Goal: Task Accomplishment & Management: Manage account settings

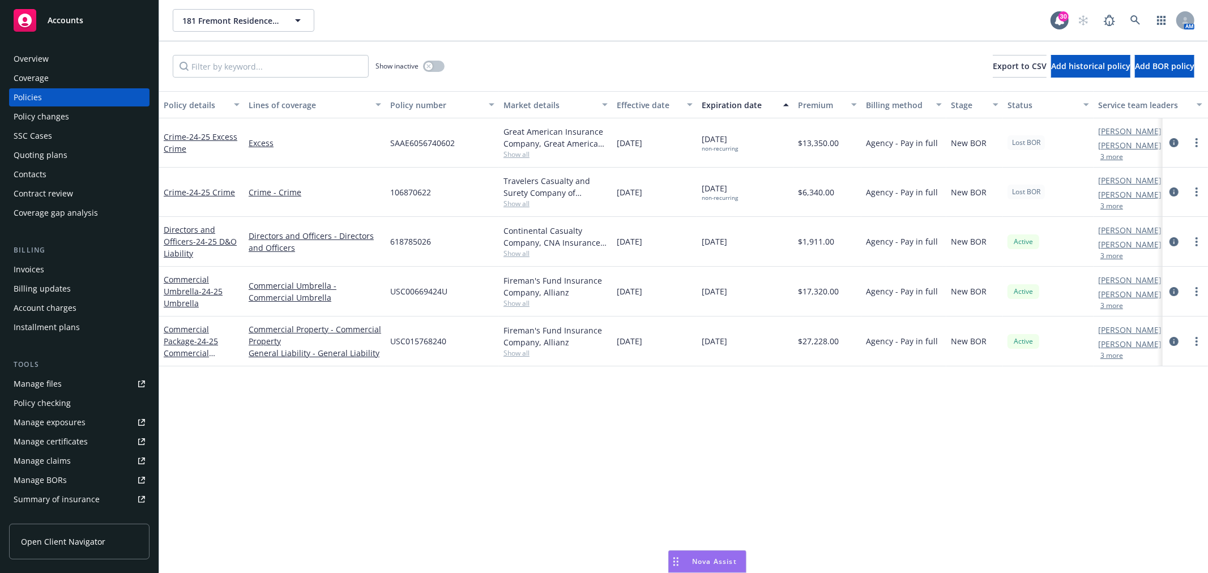
click at [92, 20] on div "Accounts" at bounding box center [79, 20] width 131 height 23
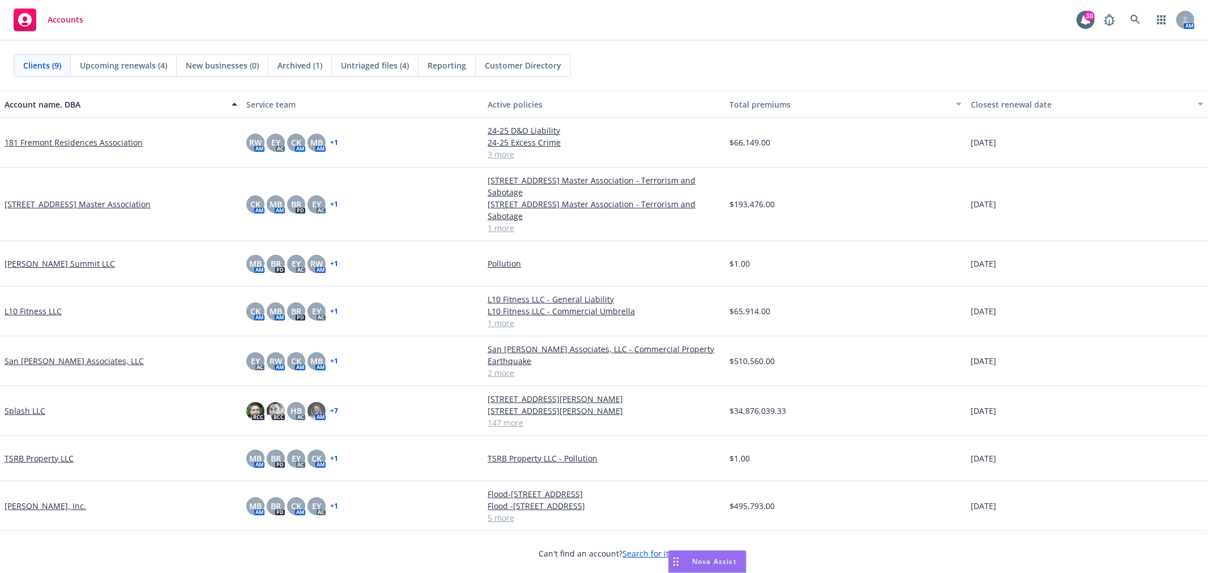
click at [23, 406] on link "Splash LLC" at bounding box center [25, 411] width 41 height 12
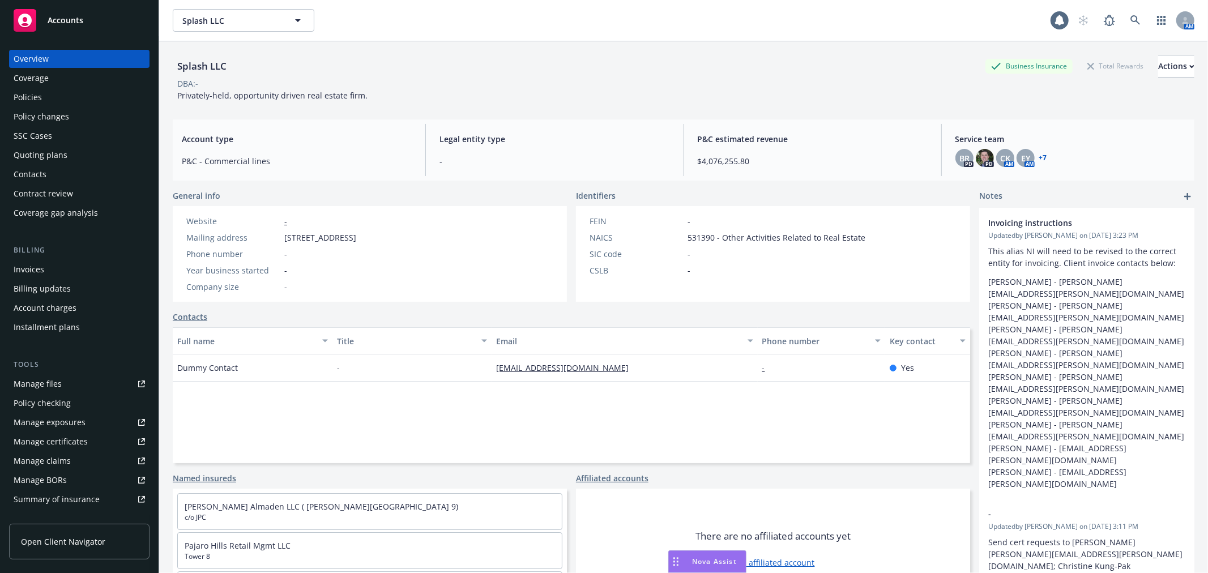
click at [33, 269] on div "Invoices" at bounding box center [29, 270] width 31 height 18
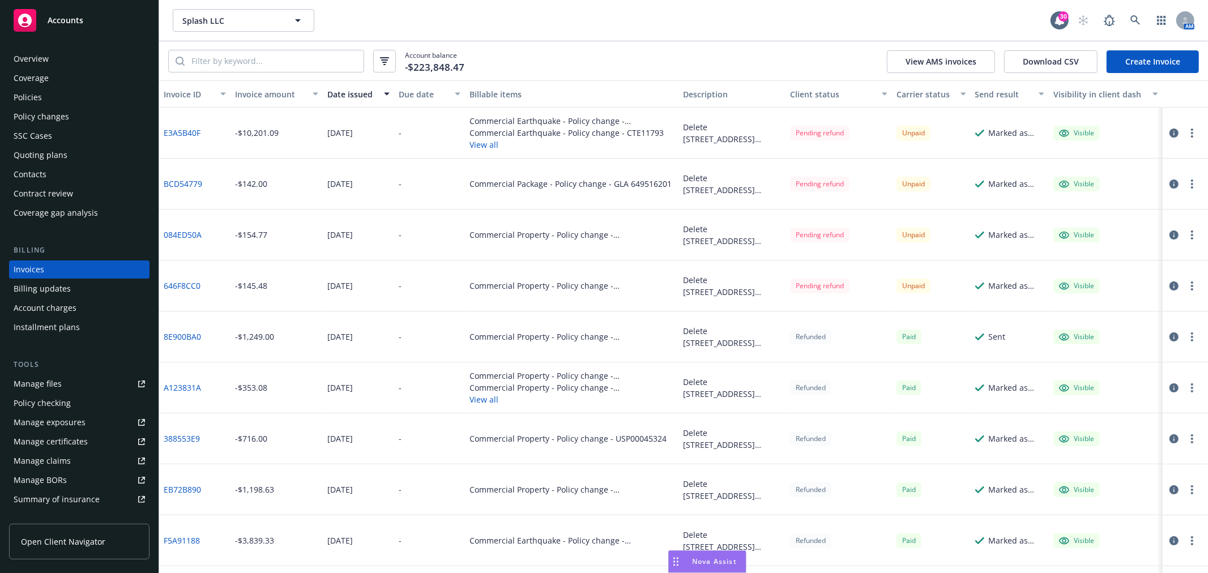
drag, startPoint x: 181, startPoint y: 131, endPoint x: 174, endPoint y: 131, distance: 6.8
click at [199, 121] on div "E3A5B40F" at bounding box center [194, 133] width 71 height 51
drag, startPoint x: 160, startPoint y: 132, endPoint x: 199, endPoint y: 131, distance: 38.5
click at [199, 131] on div "E3A5B40F" at bounding box center [194, 133] width 71 height 51
copy link "E3A5B40F"
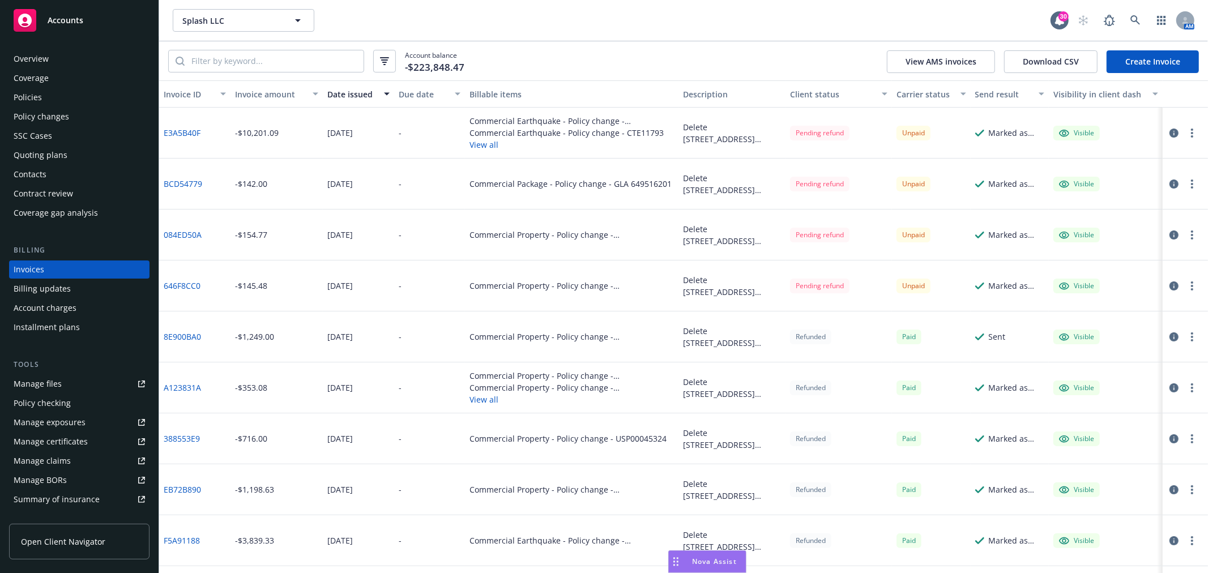
click at [59, 23] on span "Accounts" at bounding box center [66, 20] width 36 height 9
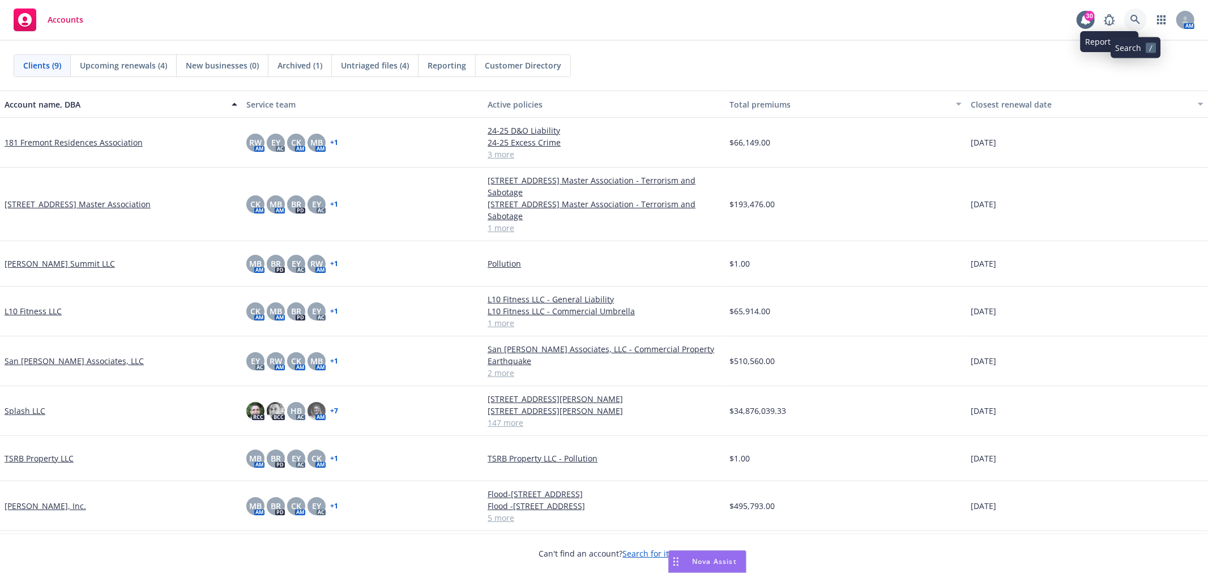
click at [1137, 18] on icon at bounding box center [1136, 20] width 10 height 10
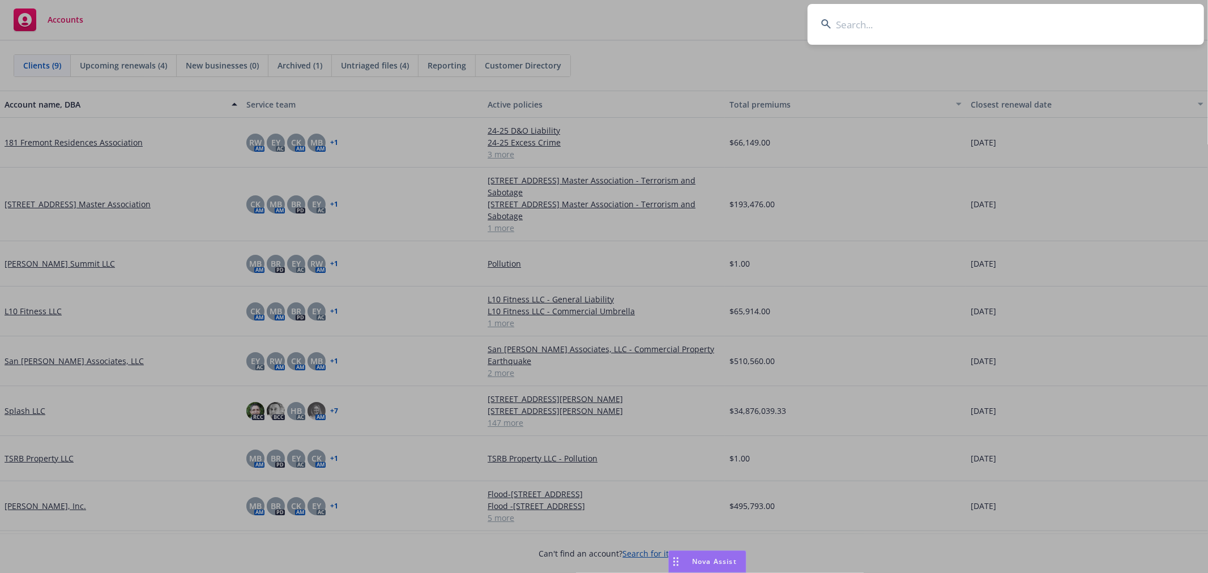
click at [905, 21] on input at bounding box center [1006, 24] width 397 height 41
click at [930, 16] on input at bounding box center [1006, 24] width 397 height 41
paste input "E8C29BE3"
type input "E8C29BE3"
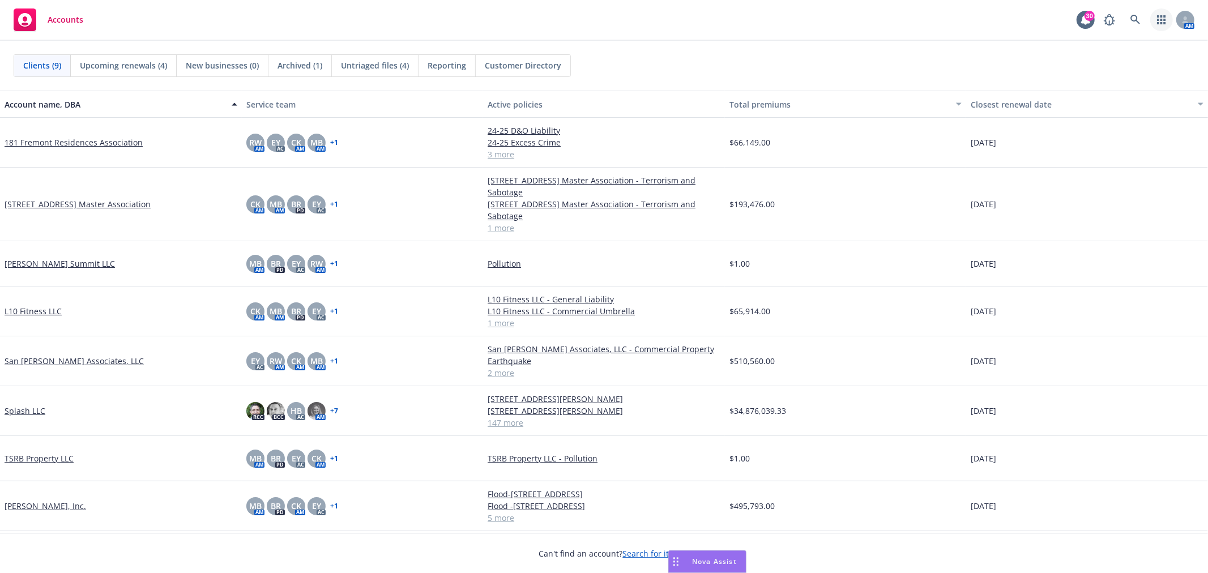
click at [1156, 18] on link "button" at bounding box center [1162, 19] width 23 height 23
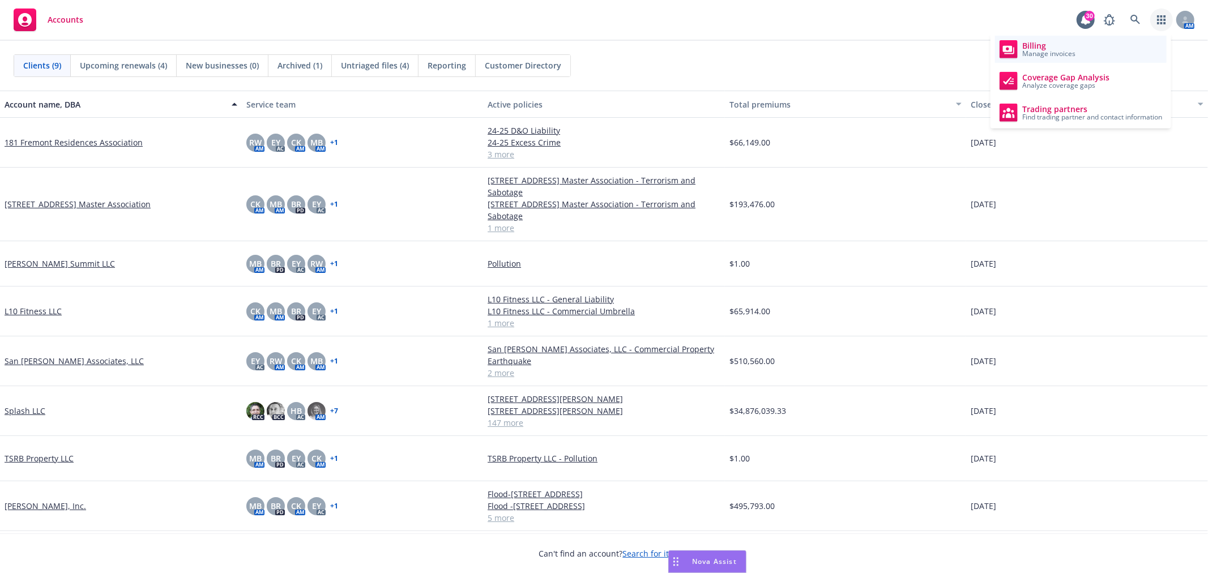
click at [1044, 52] on span "Manage invoices" at bounding box center [1049, 53] width 53 height 7
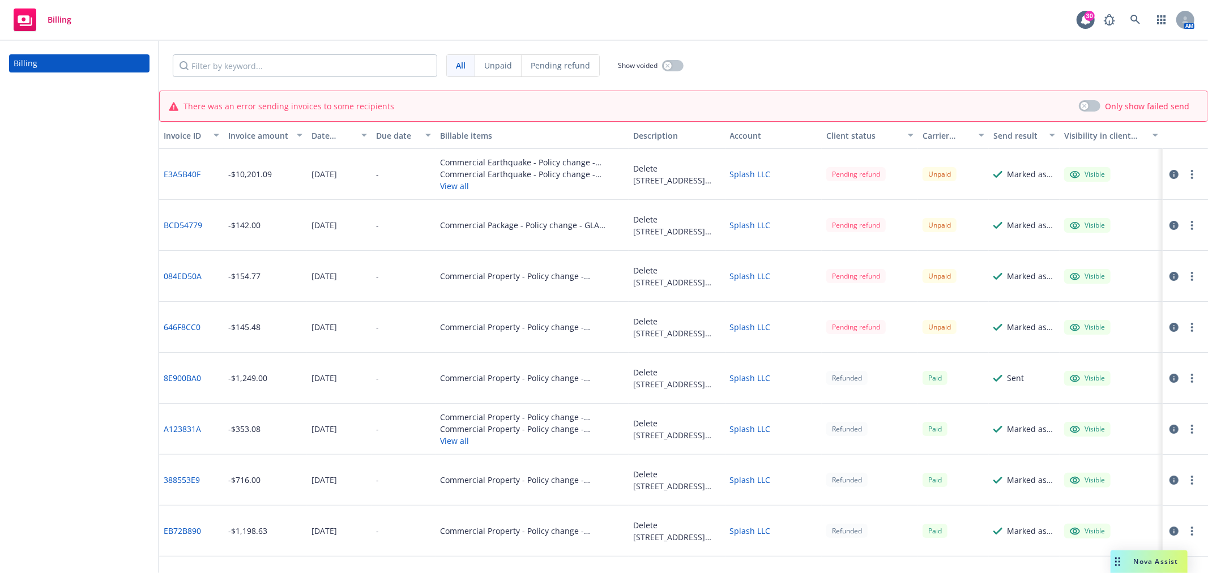
drag, startPoint x: 60, startPoint y: 160, endPoint x: 131, endPoint y: 55, distance: 127.3
click at [62, 157] on div "Billing" at bounding box center [79, 307] width 159 height 533
